Goal: Task Accomplishment & Management: Use online tool/utility

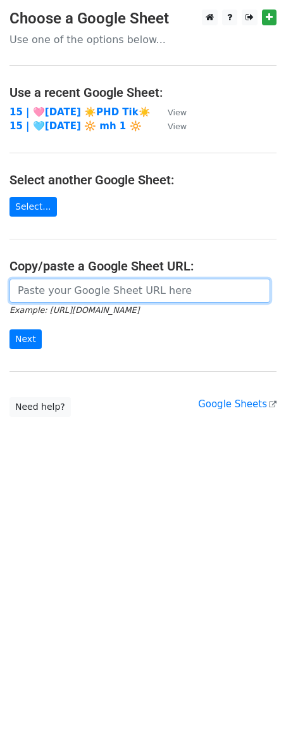
click at [97, 288] on input "url" at bounding box center [139, 291] width 261 height 24
paste input "https://docs.google.com/spreadsheets/d/1b7qE6AxmSwAOsAPzvFaC-YrDq45iMWP9BaH6r0n…"
type input "https://docs.google.com/spreadsheets/d/1b7qE6AxmSwAOsAPzvFaC-YrDq45iMWP9BaH6r0n…"
click at [9, 329] on input "Next" at bounding box center [25, 339] width 32 height 20
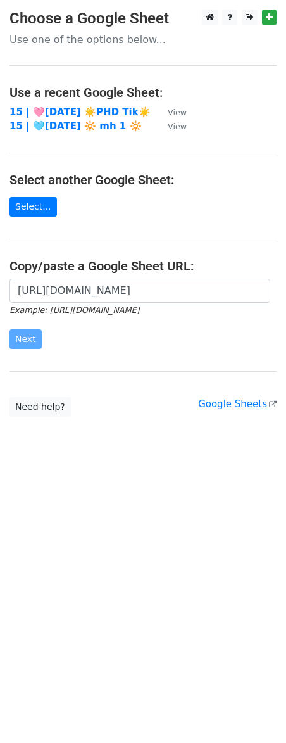
scroll to position [0, 0]
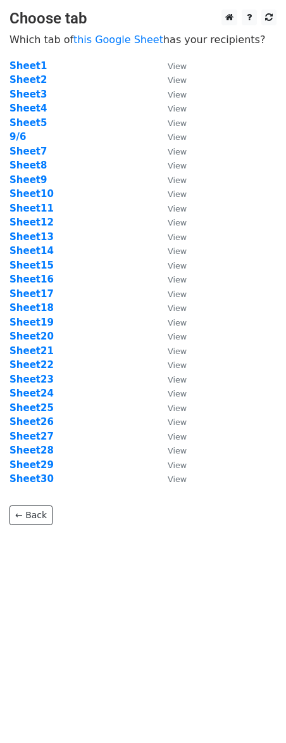
drag, startPoint x: 67, startPoint y: 102, endPoint x: 52, endPoint y: 113, distance: 18.6
click at [67, 102] on td "Sheet4" at bounding box center [82, 108] width 146 height 15
click at [19, 137] on strong "9/6" at bounding box center [17, 136] width 16 height 11
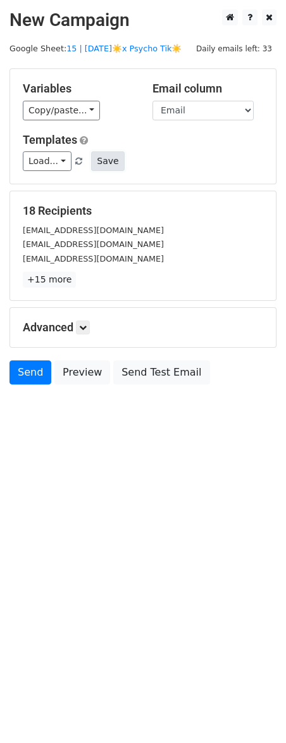
click at [91, 165] on button "Save" at bounding box center [107, 161] width 33 height 20
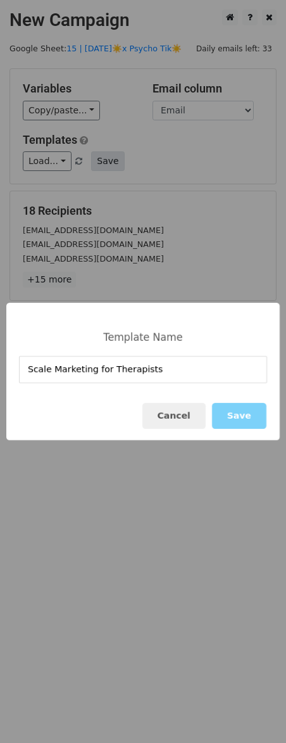
type input "Scale Marketing for Therapists"
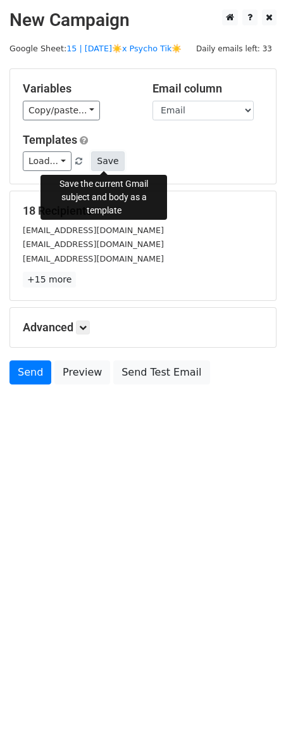
click at [106, 161] on button "Save" at bounding box center [107, 161] width 33 height 20
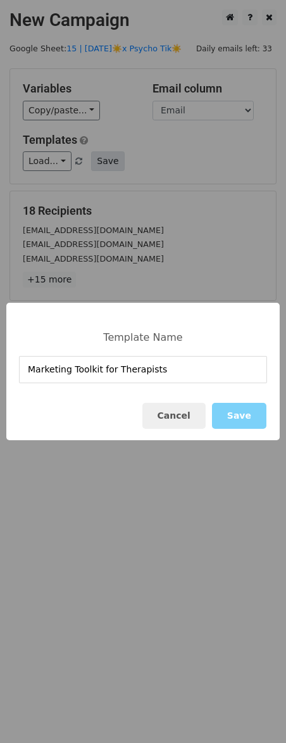
type input "Marketing Toolkit for Therapists"
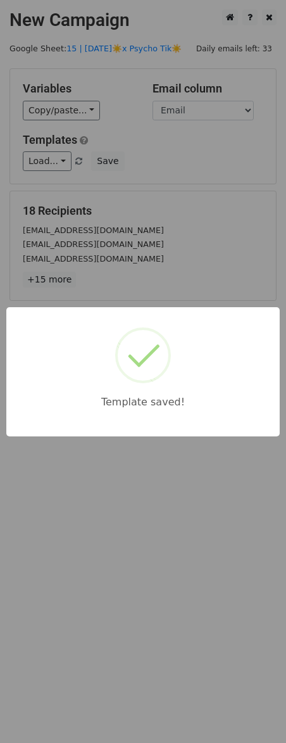
click at [177, 199] on div "Template saved!" at bounding box center [143, 371] width 286 height 743
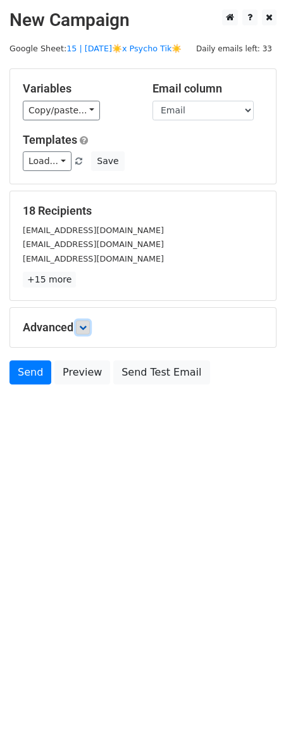
click at [87, 329] on icon at bounding box center [83, 328] width 8 height 8
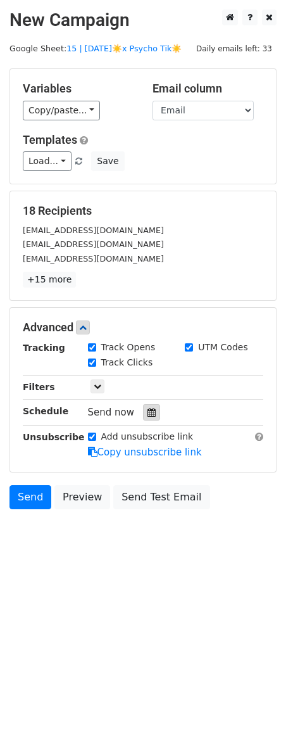
click at [148, 408] on icon at bounding box center [152, 412] width 8 height 9
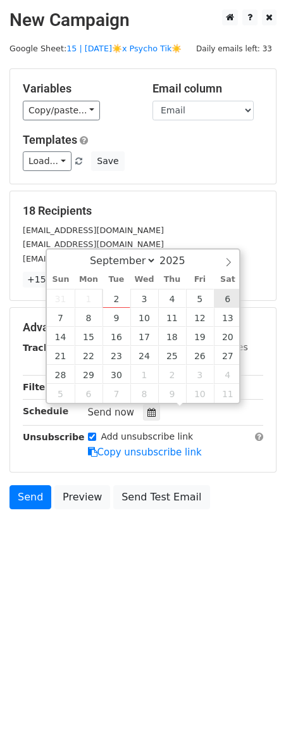
type input "2025-09-06 12:00"
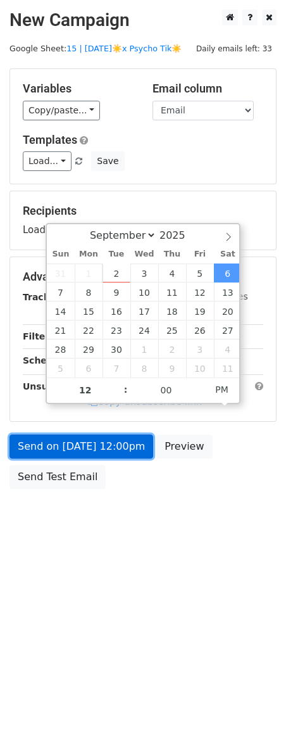
click at [123, 443] on link "Send on Sep 6 at 12:00pm" at bounding box center [81, 446] width 144 height 24
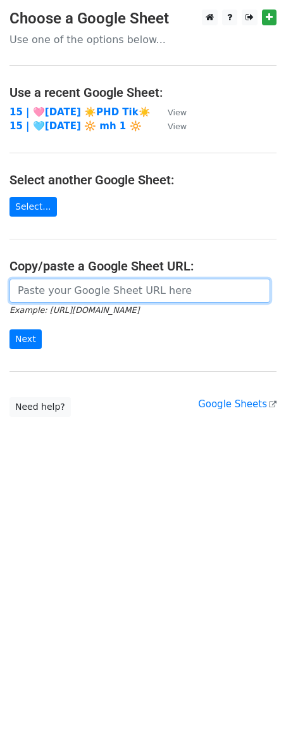
click at [101, 296] on input "url" at bounding box center [139, 291] width 261 height 24
paste input "https://docs.google.com/spreadsheets/d/1b7qE6AxmSwAOsAPzvFaC-YrDq45iMWP9BaH6r0n…"
type input "https://docs.google.com/spreadsheets/d/1b7qE6AxmSwAOsAPzvFaC-YrDq45iMWP9BaH6r0n…"
click at [9, 329] on input "Next" at bounding box center [25, 339] width 32 height 20
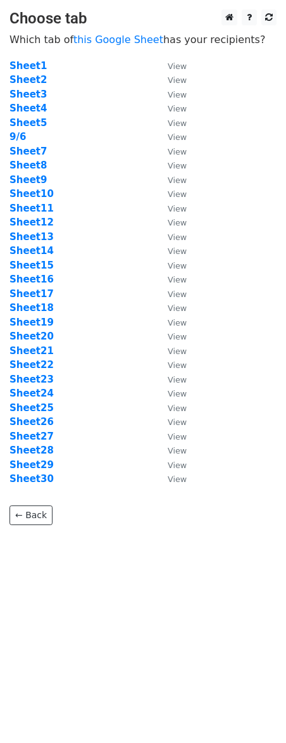
click at [24, 144] on td "Sheet7" at bounding box center [82, 151] width 146 height 15
click at [23, 150] on strong "Sheet7" at bounding box center [27, 151] width 37 height 11
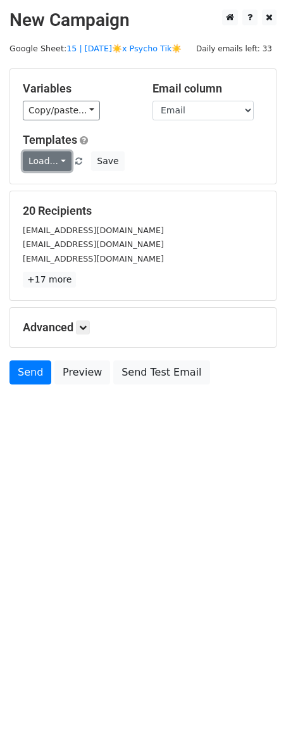
click at [49, 156] on link "Load..." at bounding box center [47, 161] width 49 height 20
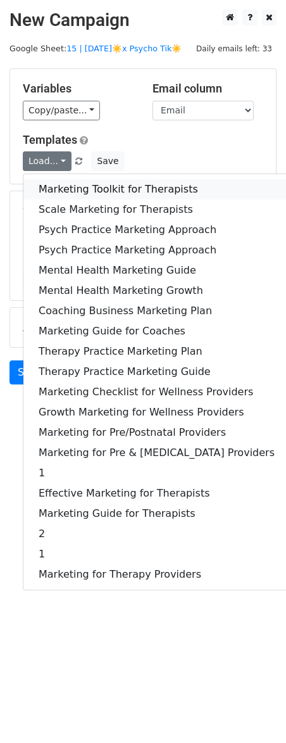
click at [68, 181] on link "Marketing Toolkit for Therapists" at bounding box center [156, 189] width 267 height 20
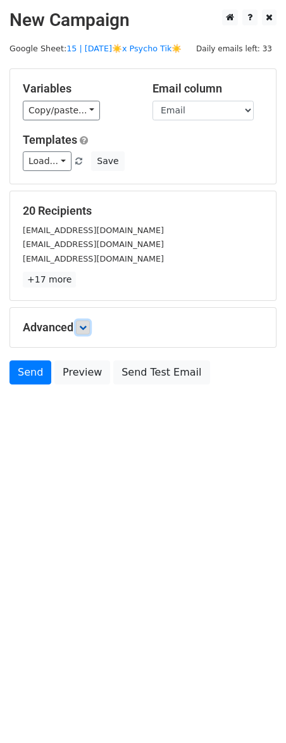
click at [88, 332] on link at bounding box center [83, 327] width 14 height 14
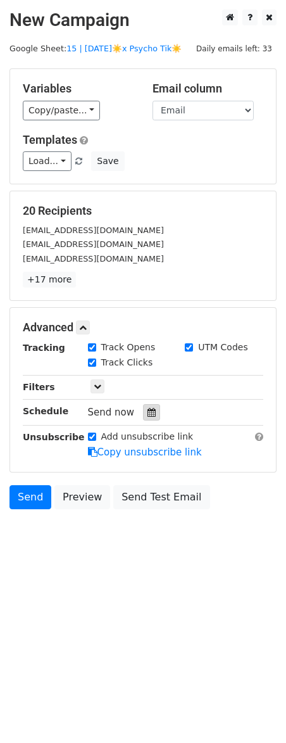
click at [149, 415] on icon at bounding box center [152, 412] width 8 height 9
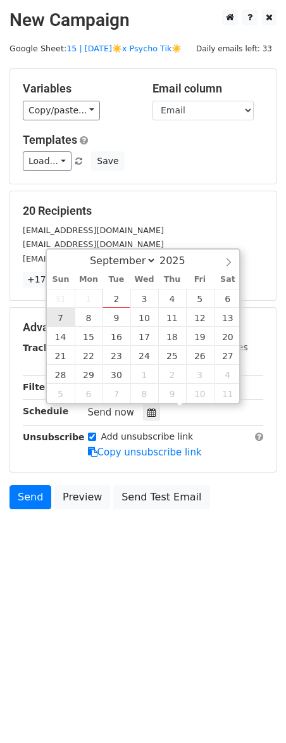
type input "2025-09-07 12:00"
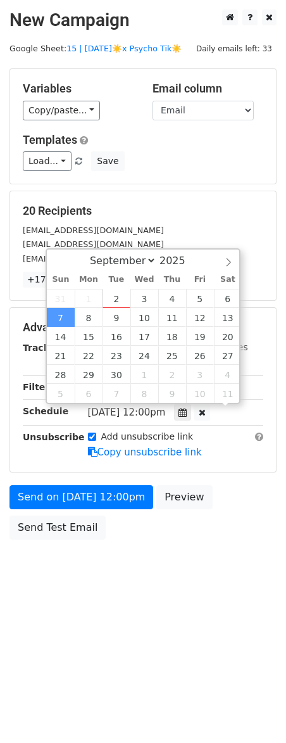
scroll to position [1, 0]
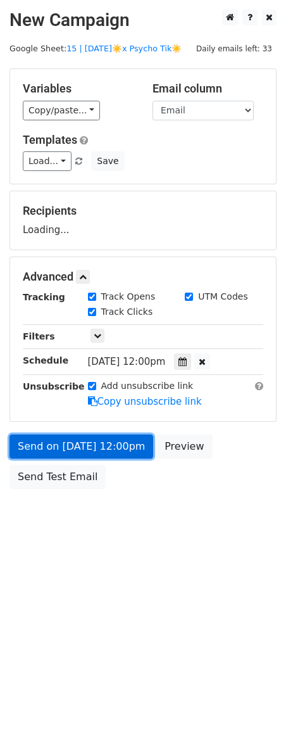
click at [98, 445] on link "Send on Sep 7 at 12:00pm" at bounding box center [81, 446] width 144 height 24
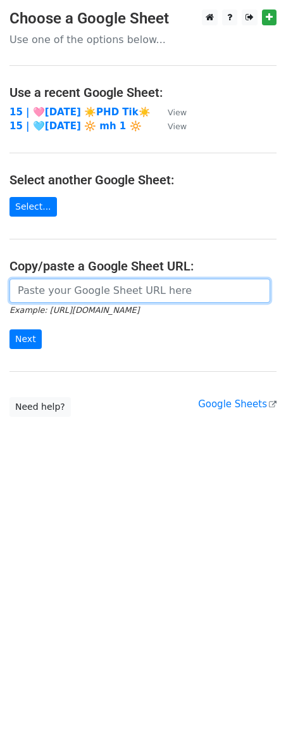
click at [89, 287] on input "url" at bounding box center [139, 291] width 261 height 24
paste input "https://docs.google.com/spreadsheets/d/1b7qE6AxmSwAOsAPzvFaC-YrDq45iMWP9BaH6r0n…"
type input "https://docs.google.com/spreadsheets/d/1b7qE6AxmSwAOsAPzvFaC-YrDq45iMWP9BaH6r0n…"
click at [9, 329] on input "Next" at bounding box center [25, 339] width 32 height 20
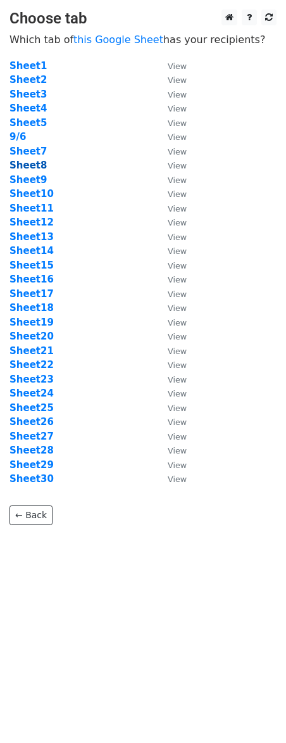
click at [36, 163] on strong "Sheet8" at bounding box center [27, 165] width 37 height 11
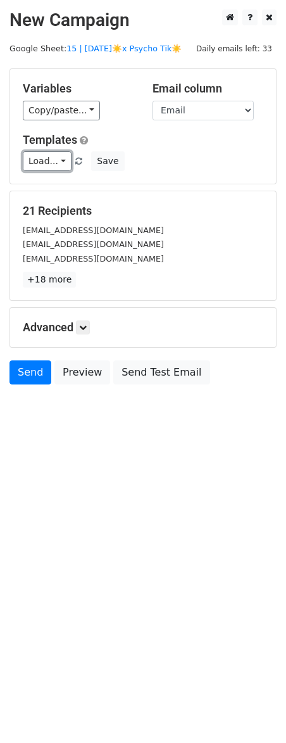
click at [36, 163] on link "Load..." at bounding box center [47, 161] width 49 height 20
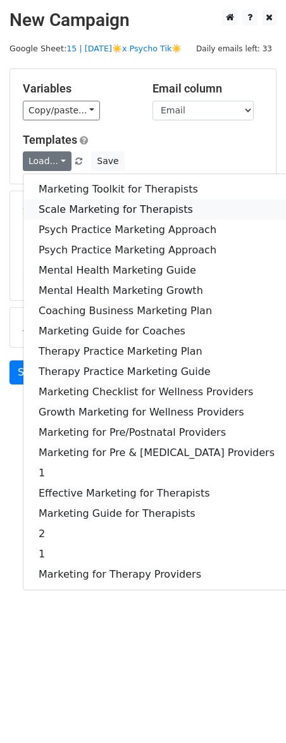
click at [65, 211] on link "Scale Marketing for Therapists" at bounding box center [156, 209] width 267 height 20
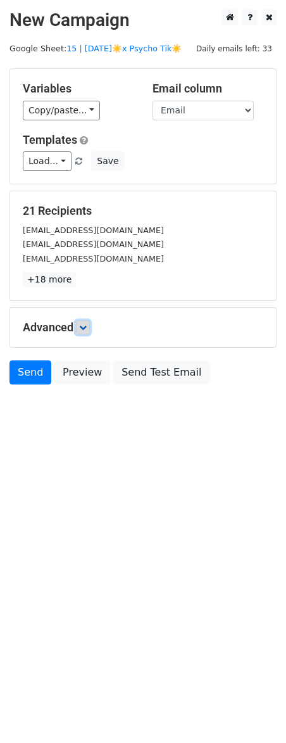
click at [85, 324] on icon at bounding box center [83, 328] width 8 height 8
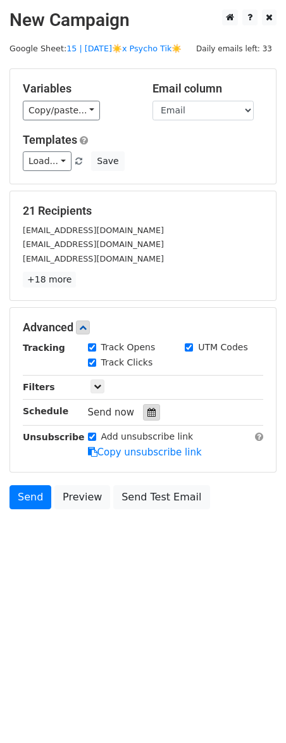
click at [149, 410] on icon at bounding box center [152, 412] width 8 height 9
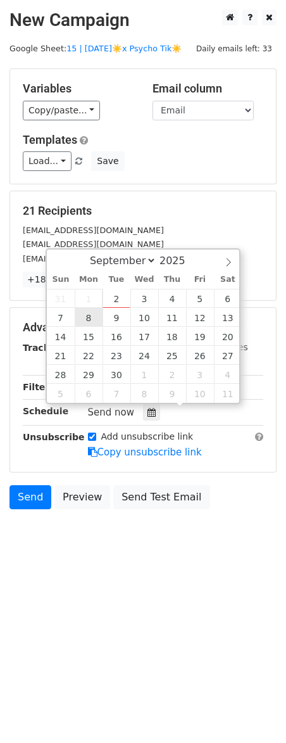
type input "[DATE] 12:00"
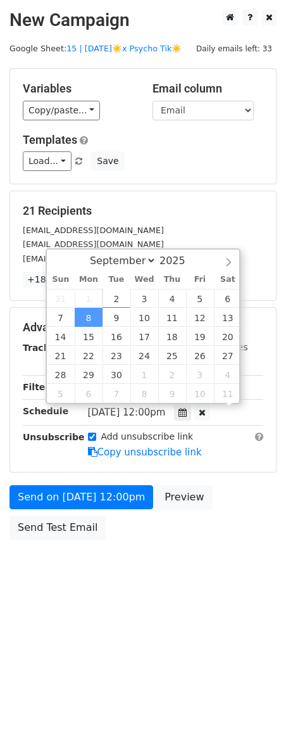
scroll to position [1, 0]
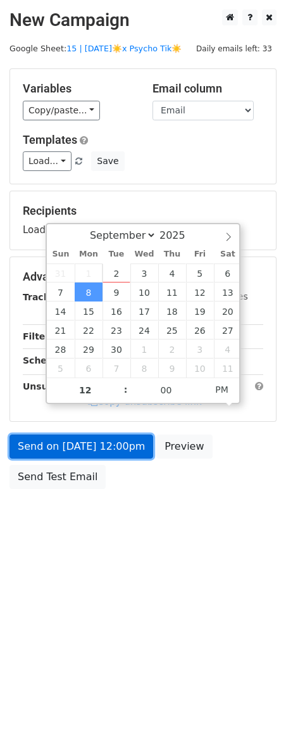
click at [87, 436] on link "Send on [DATE] 12:00pm" at bounding box center [81, 446] width 144 height 24
